Goal: Task Accomplishment & Management: Check status

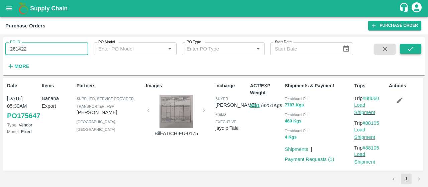
type input "261422"
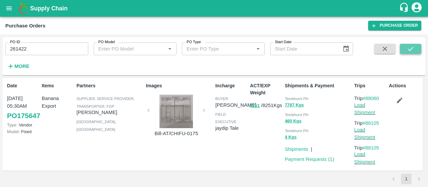
click at [404, 45] on button "submit" at bounding box center [410, 49] width 21 height 10
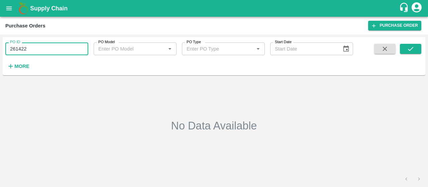
click at [66, 49] on input "261422" at bounding box center [46, 49] width 83 height 13
paste input "text"
type input "175649"
click at [421, 49] on button "submit" at bounding box center [410, 49] width 21 height 10
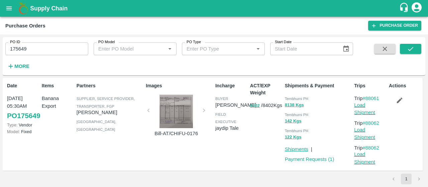
click at [285, 150] on link "Shipments" at bounding box center [296, 149] width 23 height 5
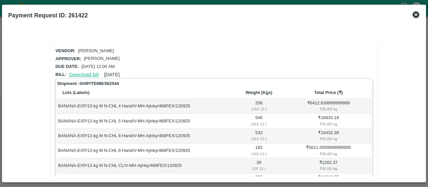
click at [91, 72] on link "Download bill" at bounding box center [83, 74] width 29 height 5
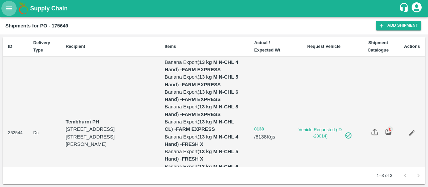
click at [4, 8] on button "open drawer" at bounding box center [8, 8] width 15 height 15
drag, startPoint x: 0, startPoint y: 3, endPoint x: 4, endPoint y: 6, distance: 5.5
click at [4, 6] on div "Supply Chain" at bounding box center [214, 8] width 428 height 17
click at [4, 6] on button "open drawer" at bounding box center [8, 8] width 15 height 15
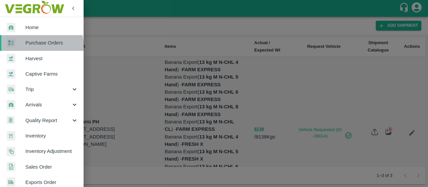
click at [28, 47] on link "Purchase Orders" at bounding box center [42, 42] width 84 height 15
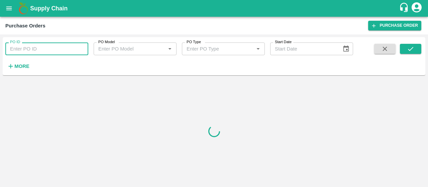
click at [46, 46] on input "PO ID" at bounding box center [46, 49] width 83 height 13
paste input "175649"
type input "175649"
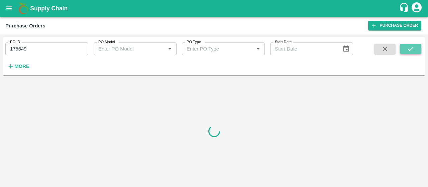
click at [417, 48] on button "submit" at bounding box center [410, 49] width 21 height 10
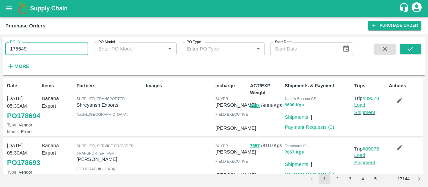
drag, startPoint x: 52, startPoint y: 43, endPoint x: 0, endPoint y: 36, distance: 52.7
click at [0, 36] on div "PO ID 175649 PO ID PO Model PO Model   * PO Type PO Type   * Start Date Start D…" at bounding box center [214, 110] width 428 height 153
paste input "text"
click at [413, 51] on icon "submit" at bounding box center [410, 48] width 7 height 7
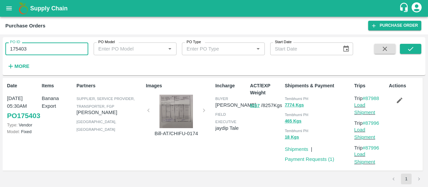
drag, startPoint x: 55, startPoint y: 49, endPoint x: 0, endPoint y: 49, distance: 54.9
click at [0, 49] on div "PO ID 175403 PO ID PO Model PO Model   * PO Type PO Type   * Start Date Start D…" at bounding box center [214, 110] width 428 height 153
paste input "text"
click at [410, 49] on icon "submit" at bounding box center [410, 48] width 7 height 7
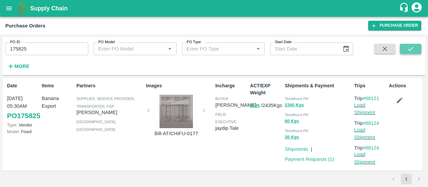
click at [415, 47] on button "submit" at bounding box center [410, 49] width 21 height 10
drag, startPoint x: 57, startPoint y: 51, endPoint x: 2, endPoint y: 20, distance: 62.3
click at [0, 27] on main "Purchase Orders Purchase Order PO ID 175825 PO ID PO Model PO Model   * PO Type…" at bounding box center [214, 102] width 428 height 170
paste input "text"
click at [405, 47] on button "submit" at bounding box center [410, 49] width 21 height 10
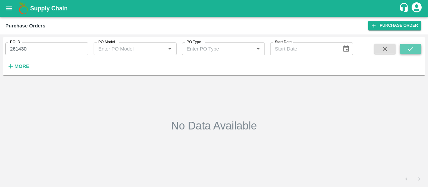
click at [413, 54] on button "submit" at bounding box center [410, 49] width 21 height 10
drag, startPoint x: 29, startPoint y: 42, endPoint x: 0, endPoint y: 48, distance: 29.4
click at [0, 48] on div "PO ID 261430 PO ID PO Model PO Model   * PO Type PO Type   * Start Date Start D…" at bounding box center [214, 110] width 428 height 153
paste input "text"
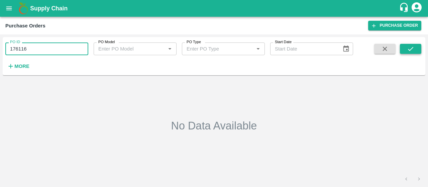
type input "176116"
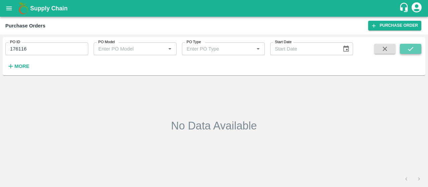
click at [405, 52] on button "submit" at bounding box center [410, 49] width 21 height 10
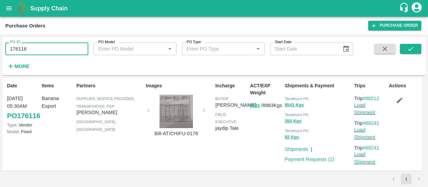
drag, startPoint x: 62, startPoint y: 52, endPoint x: 0, endPoint y: 63, distance: 62.6
click at [0, 63] on div "PO ID 176116 PO ID PO Model PO Model   * PO Type PO Type   * Start Date Start D…" at bounding box center [214, 110] width 428 height 153
click at [412, 51] on icon "submit" at bounding box center [410, 48] width 7 height 7
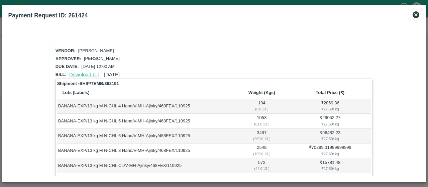
click at [86, 72] on link "Download bill" at bounding box center [83, 74] width 29 height 5
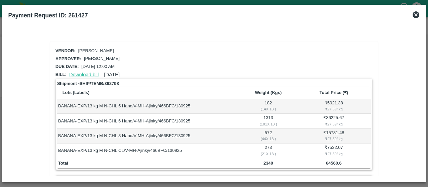
click at [82, 73] on link "Download bill" at bounding box center [83, 74] width 29 height 5
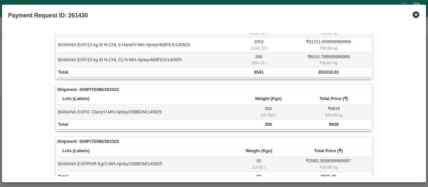
scroll to position [110, 0]
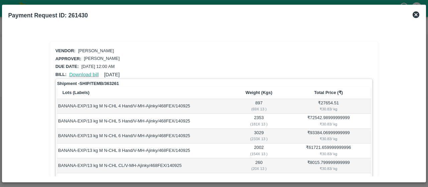
click at [89, 75] on link "Download bill" at bounding box center [83, 74] width 29 height 5
click at [82, 74] on link "Download bill" at bounding box center [83, 74] width 29 height 5
